Goal: Information Seeking & Learning: Learn about a topic

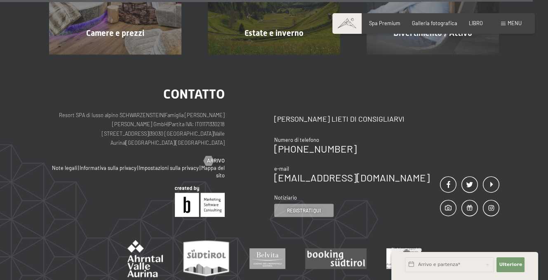
scroll to position [3090, 0]
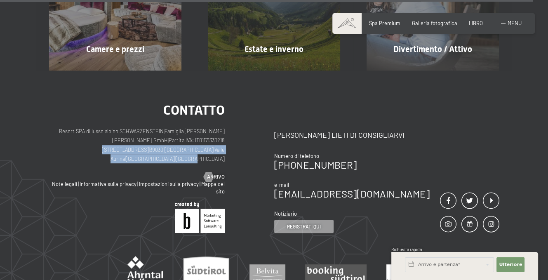
drag, startPoint x: 93, startPoint y: 122, endPoint x: 227, endPoint y: 124, distance: 134.7
click at [227, 124] on div "contatto Resort SPA di lusso alpino SCHWARZENSTEIN | Famiglia Zimmerhofer Otmar…" at bounding box center [161, 167] width 225 height 129
copy p "Dorfstraße 11 | 39030 Lutago | Valle Aurina | Alto Adige | Italia"
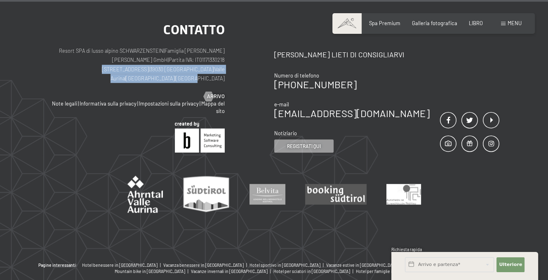
scroll to position [3179, 0]
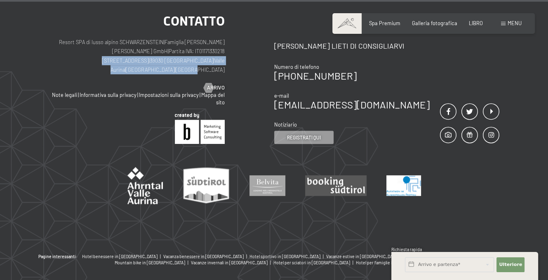
click at [399, 175] on img at bounding box center [403, 185] width 35 height 21
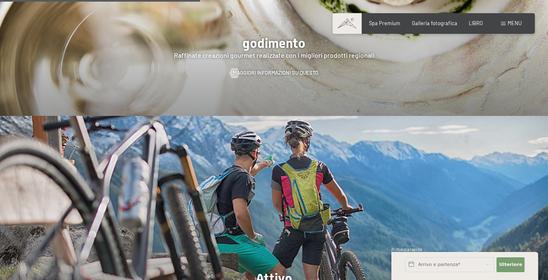
scroll to position [1160, 0]
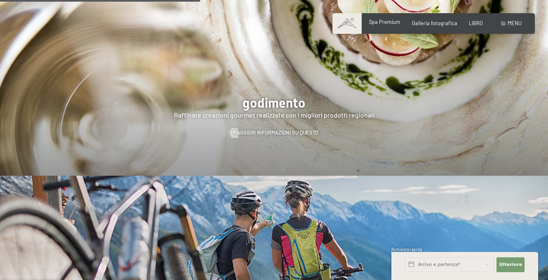
click at [390, 24] on font "Spa Premium" at bounding box center [384, 22] width 31 height 7
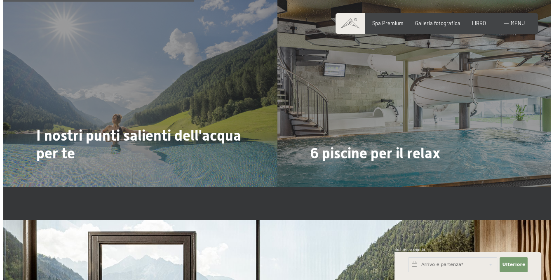
scroll to position [1643, 0]
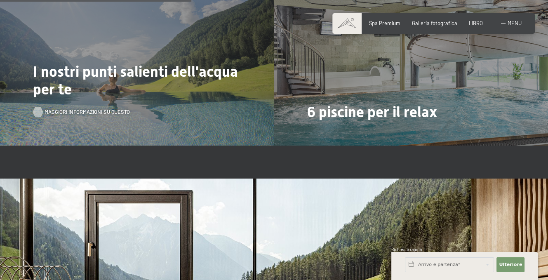
click at [106, 108] on font "Maggiori informazioni su questo" at bounding box center [86, 111] width 85 height 7
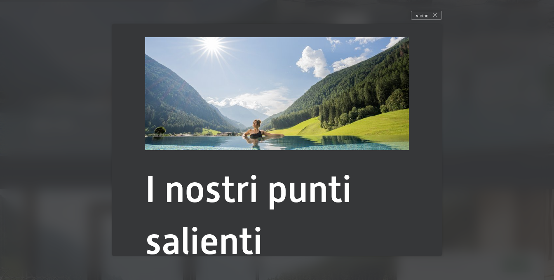
scroll to position [0, 0]
